Goal: Task Accomplishment & Management: Manage account settings

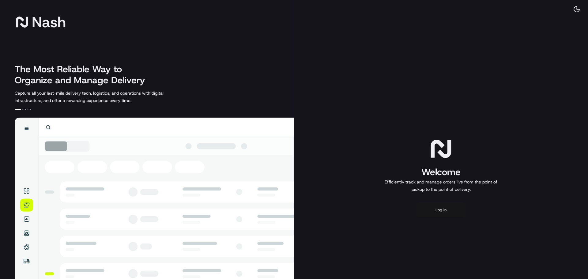
click at [433, 208] on button "Log in" at bounding box center [441, 210] width 49 height 15
